Goal: Task Accomplishment & Management: Use online tool/utility

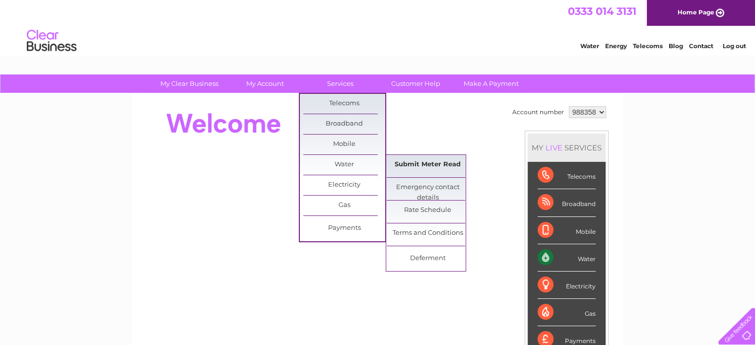
click at [423, 162] on link "Submit Meter Read" at bounding box center [428, 165] width 82 height 20
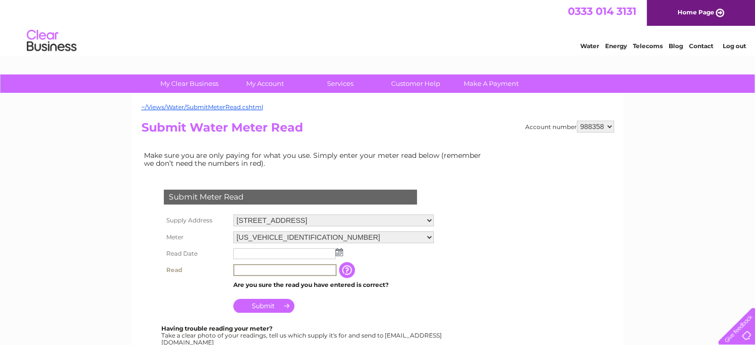
click at [262, 266] on input "text" at bounding box center [284, 270] width 103 height 12
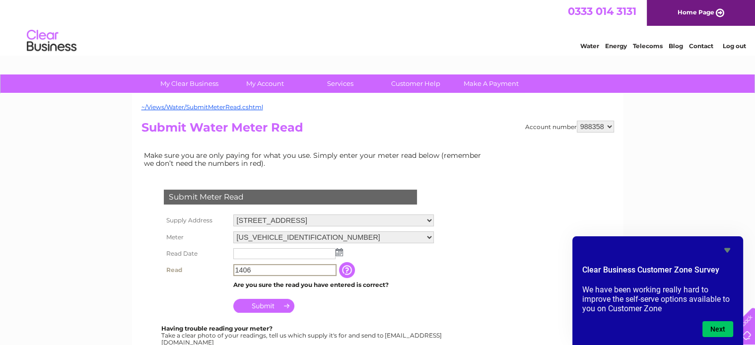
type input "1406"
click at [338, 249] on img at bounding box center [338, 252] width 7 height 8
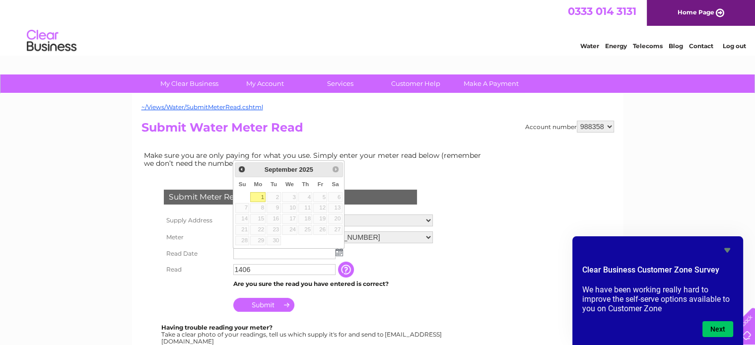
click at [253, 195] on link "1" at bounding box center [257, 197] width 15 height 10
type input "2025/09/01"
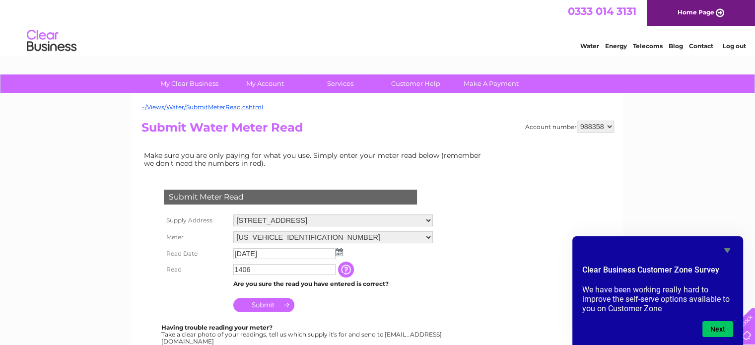
click at [261, 309] on input "Submit" at bounding box center [263, 305] width 61 height 14
